Goal: Navigation & Orientation: Understand site structure

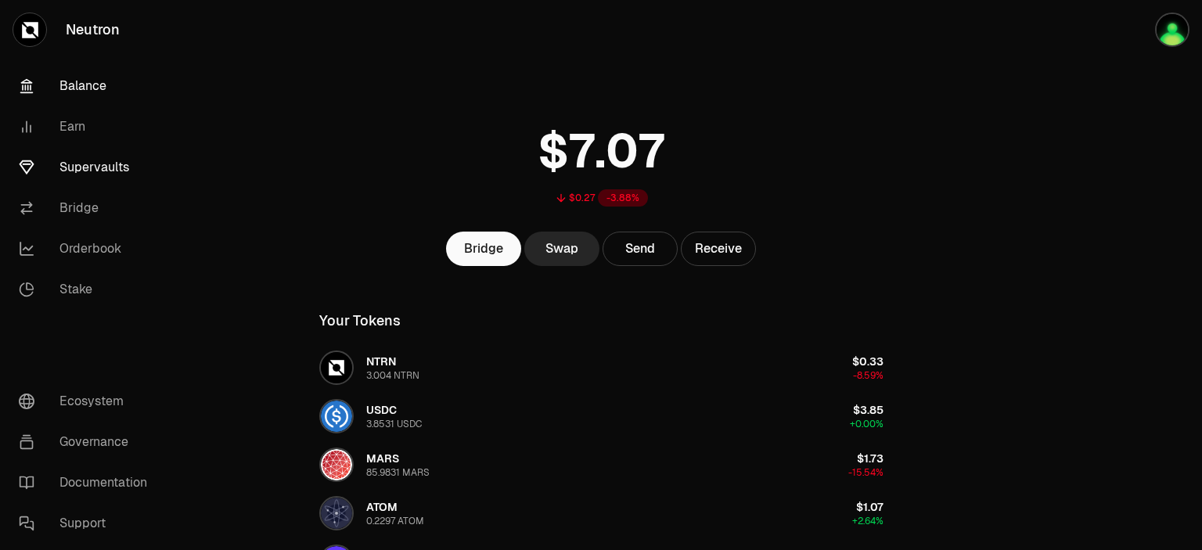
click at [99, 164] on link "Supervaults" at bounding box center [87, 167] width 163 height 41
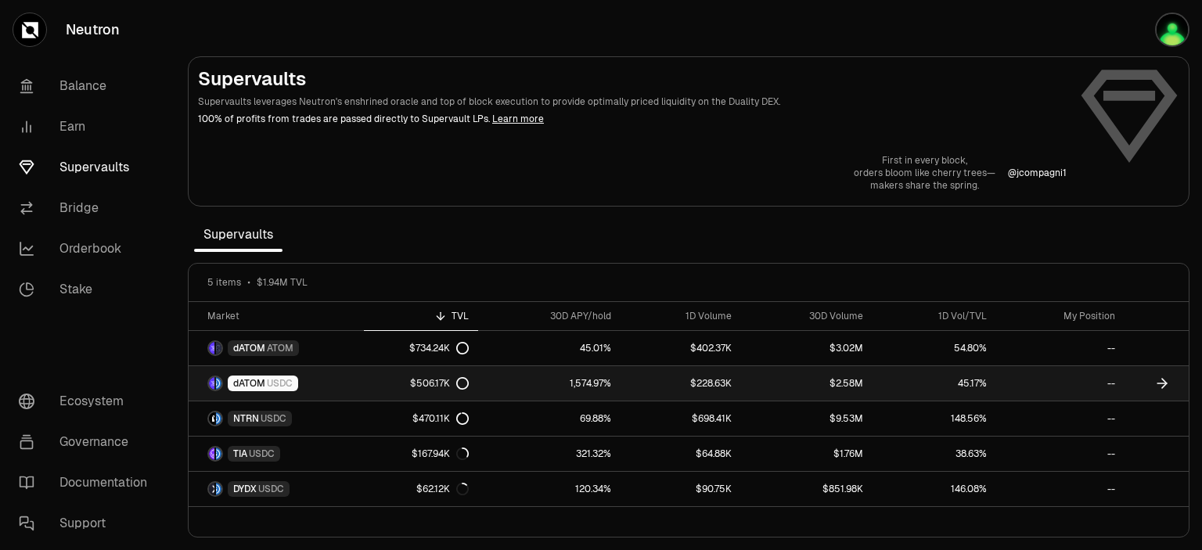
click at [267, 380] on span "USDC" at bounding box center [280, 383] width 26 height 13
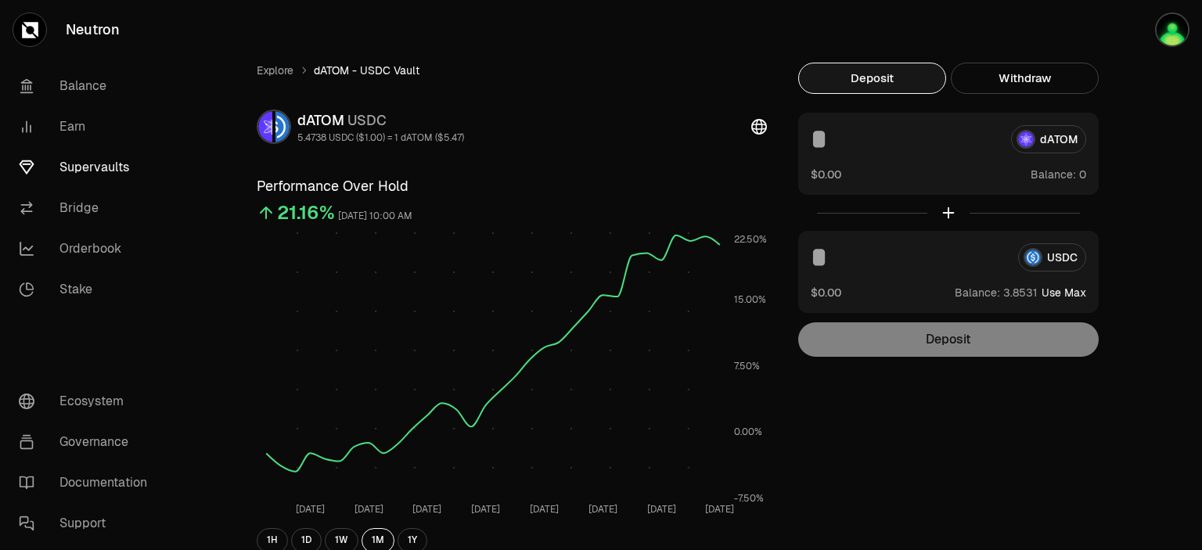
click at [98, 169] on link "Supervaults" at bounding box center [87, 167] width 163 height 41
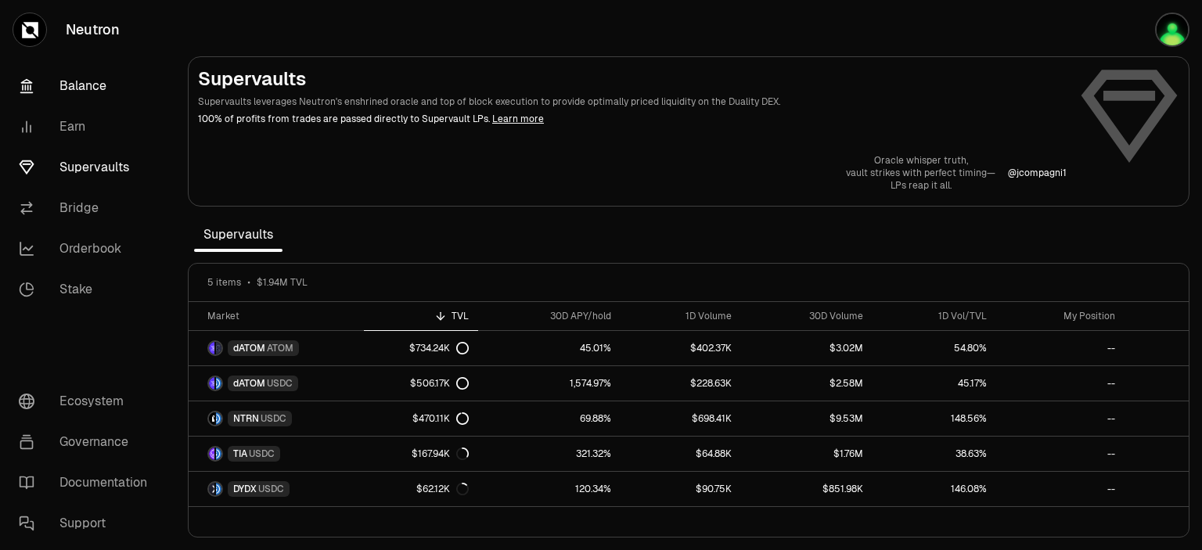
click at [78, 85] on link "Balance" at bounding box center [87, 86] width 163 height 41
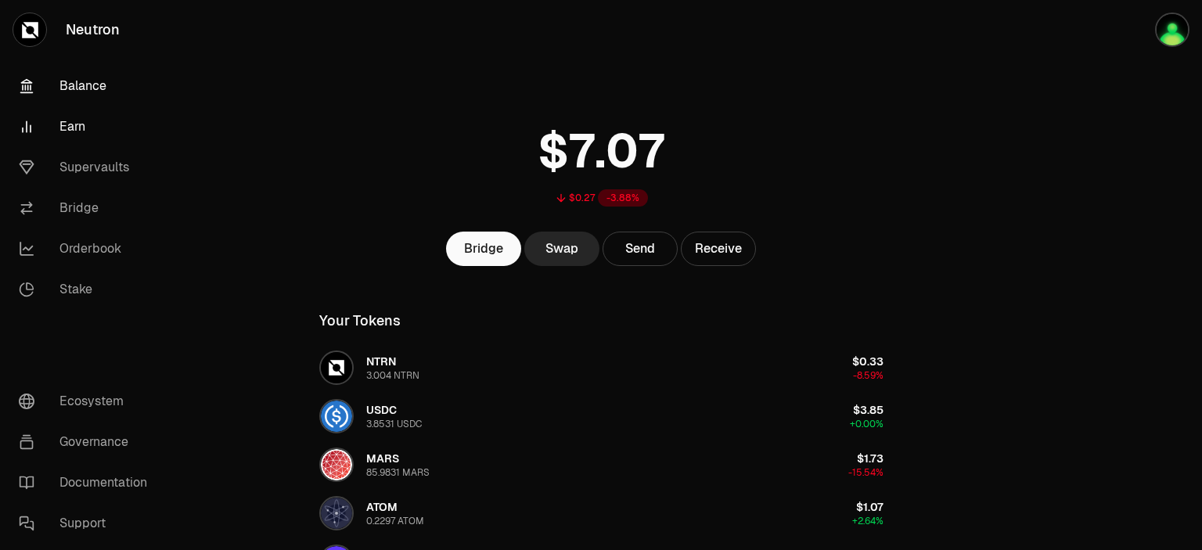
click at [72, 121] on link "Earn" at bounding box center [87, 126] width 163 height 41
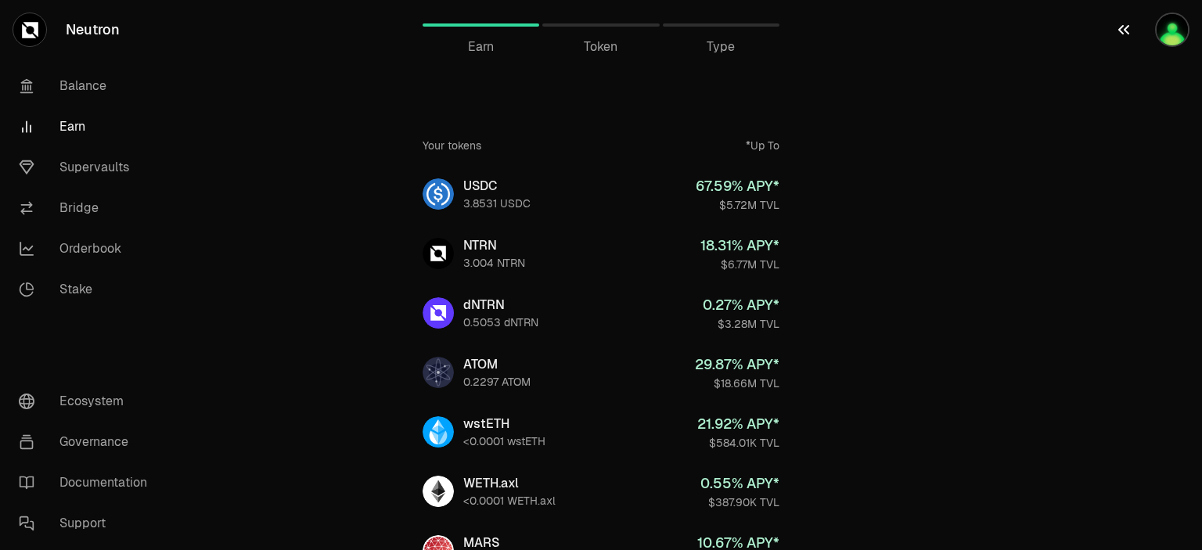
click at [1172, 31] on img "button" at bounding box center [1172, 29] width 31 height 31
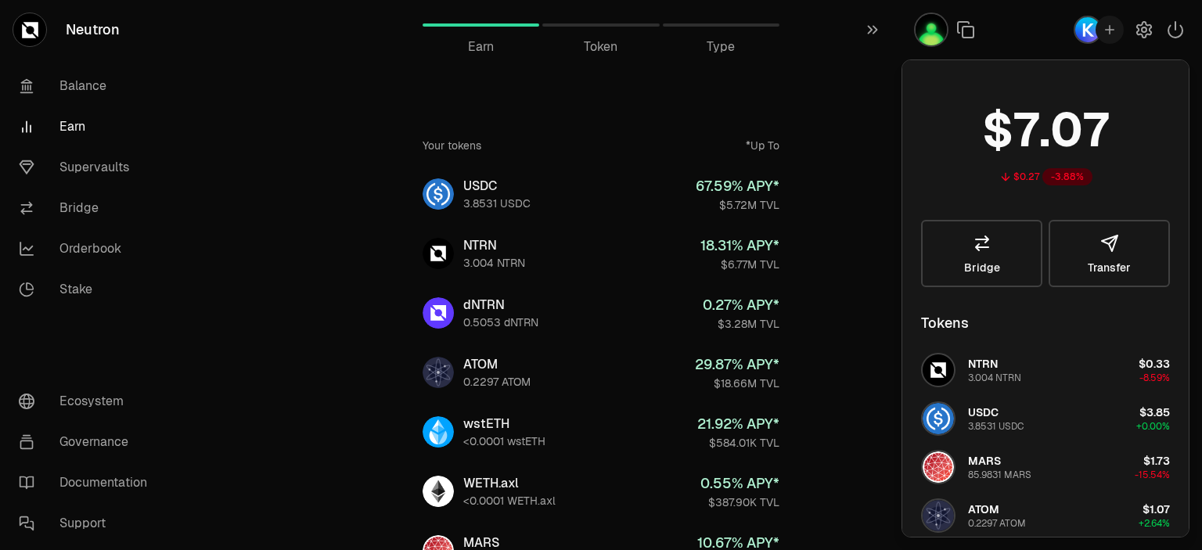
click at [1172, 31] on icon "button" at bounding box center [1175, 29] width 19 height 19
